Goal: Check status: Check status

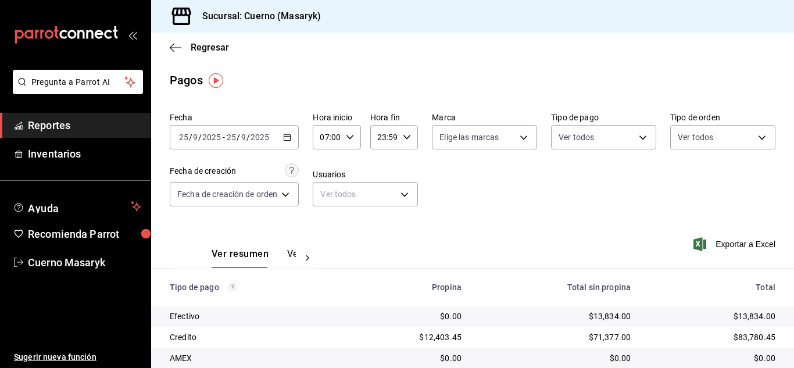
click at [343, 134] on div "07:00 Hora inicio" at bounding box center [337, 137] width 48 height 24
click at [324, 201] on span "06" at bounding box center [326, 196] width 5 height 9
type input "06:00"
click at [541, 219] on div at bounding box center [397, 184] width 794 height 368
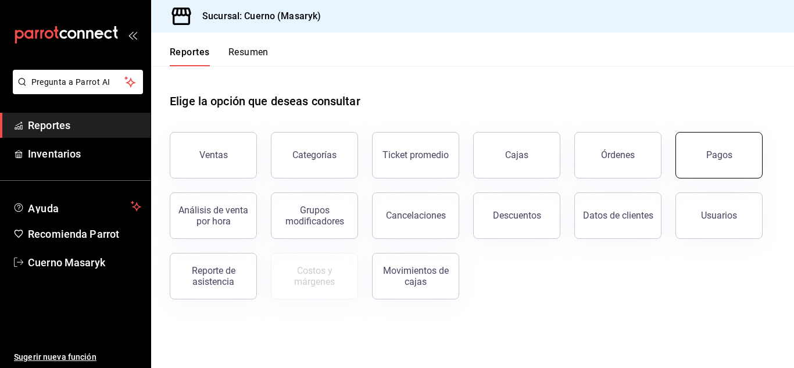
click at [695, 164] on button "Pagos" at bounding box center [718, 155] width 87 height 46
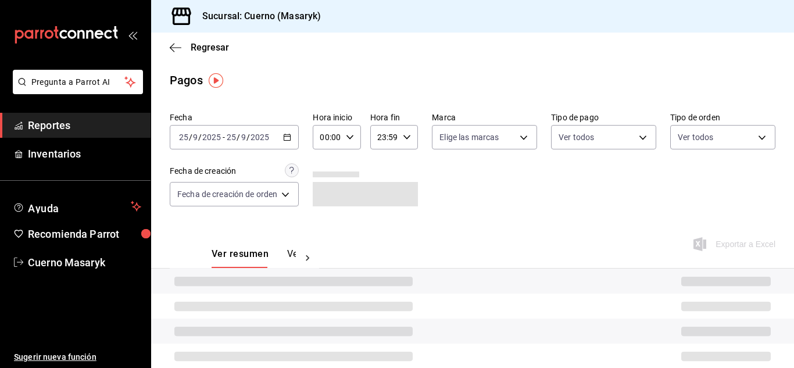
click at [226, 137] on input "25" at bounding box center [231, 137] width 10 height 9
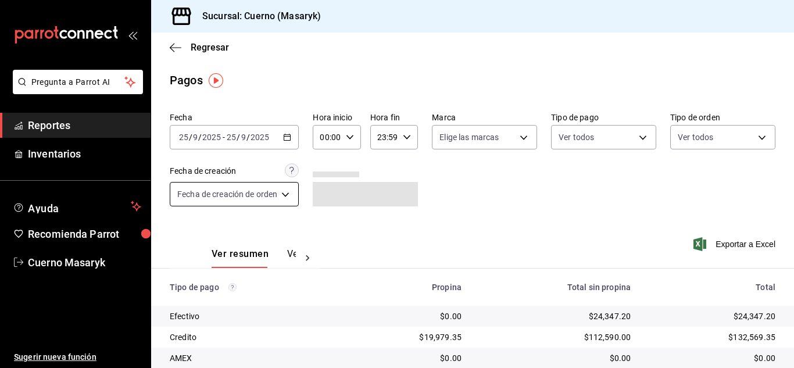
click at [262, 128] on div "[DATE] [DATE] - [DATE] [DATE]" at bounding box center [234, 137] width 129 height 24
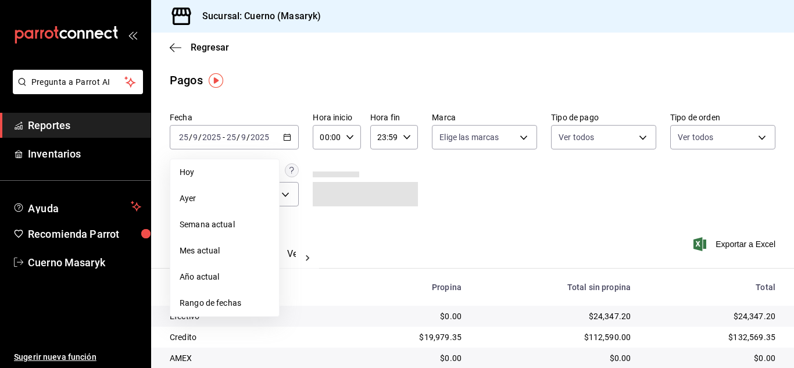
click at [428, 228] on div "Ver resumen Ver pagos Exportar a Excel" at bounding box center [472, 251] width 643 height 62
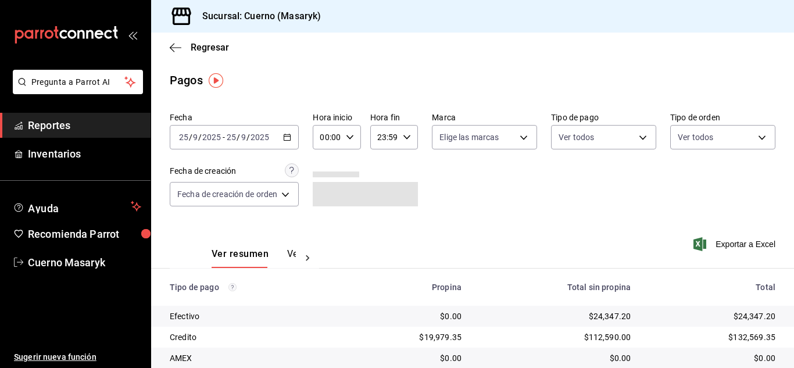
click at [333, 130] on input "00:00" at bounding box center [327, 137] width 28 height 23
click at [326, 222] on span "04" at bounding box center [326, 220] width 5 height 9
type input "04:00"
click at [471, 219] on div at bounding box center [397, 184] width 794 height 368
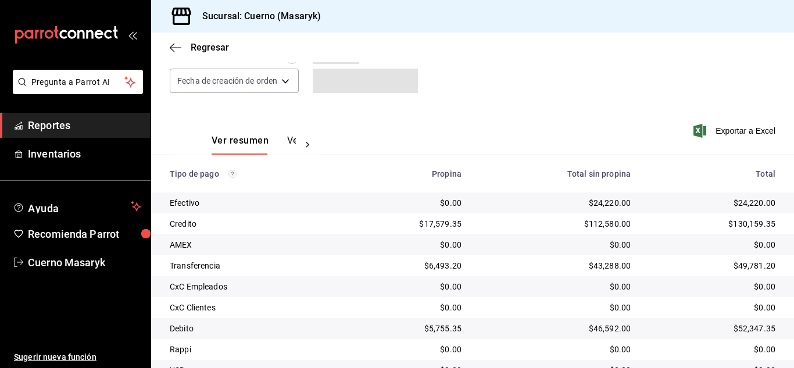
scroll to position [166, 0]
